Goal: Information Seeking & Learning: Learn about a topic

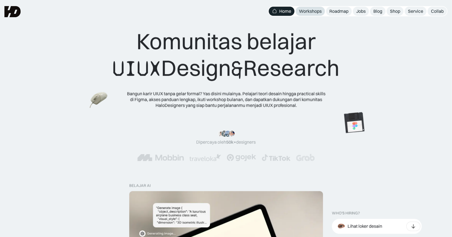
click at [309, 13] on div "Workshops" at bounding box center [310, 11] width 23 height 6
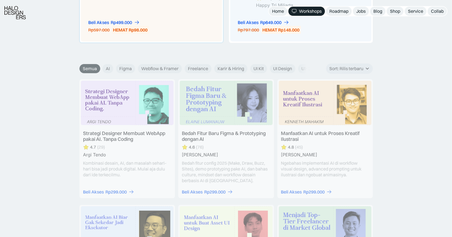
scroll to position [593, 0]
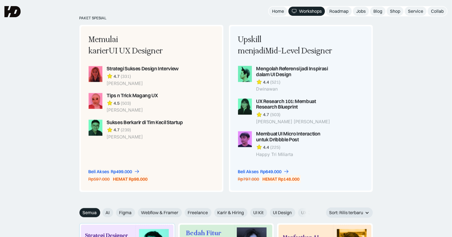
scroll to position [419, 0]
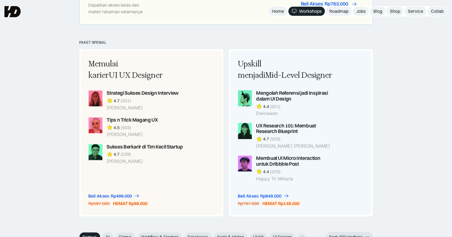
click at [341, 5] on div "Rp763.000" at bounding box center [337, 4] width 24 height 6
click at [335, 12] on div "Roadmap" at bounding box center [338, 11] width 19 height 6
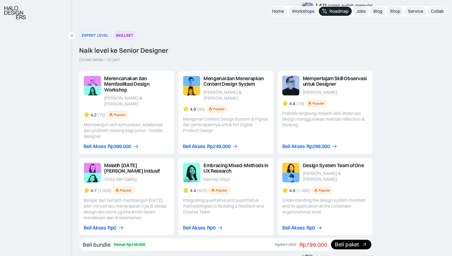
scroll to position [885, 0]
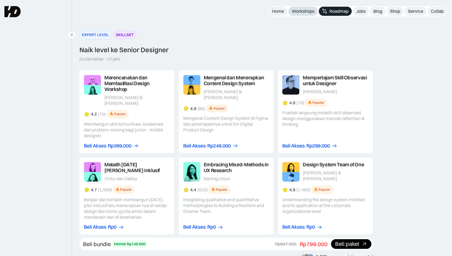
scroll to position [885, 0]
click at [308, 14] on link "Workshops" at bounding box center [302, 11] width 29 height 9
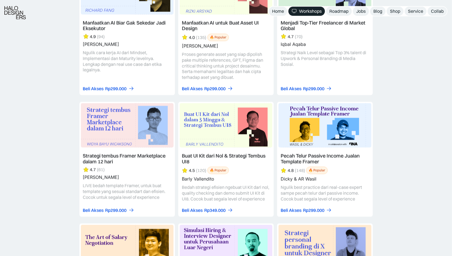
scroll to position [829, 0]
